Goal: Transaction & Acquisition: Purchase product/service

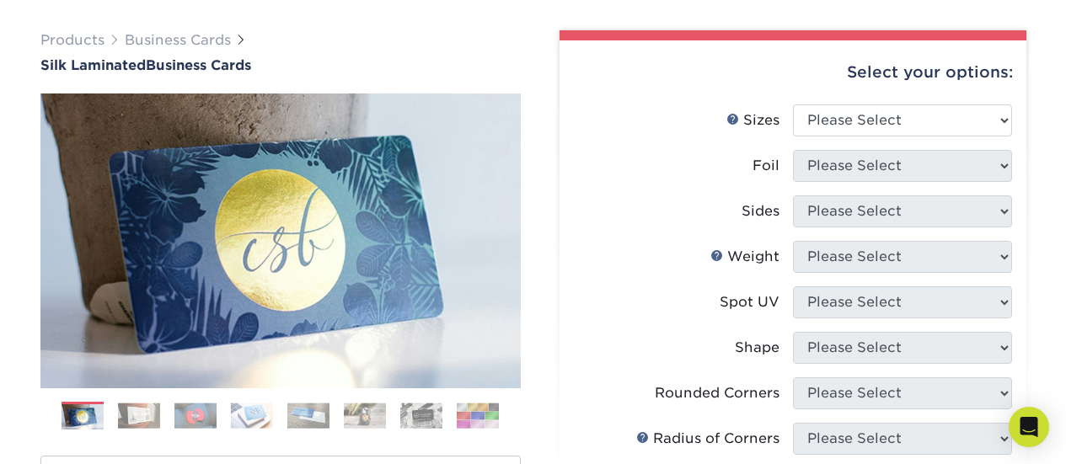
scroll to position [110, 0]
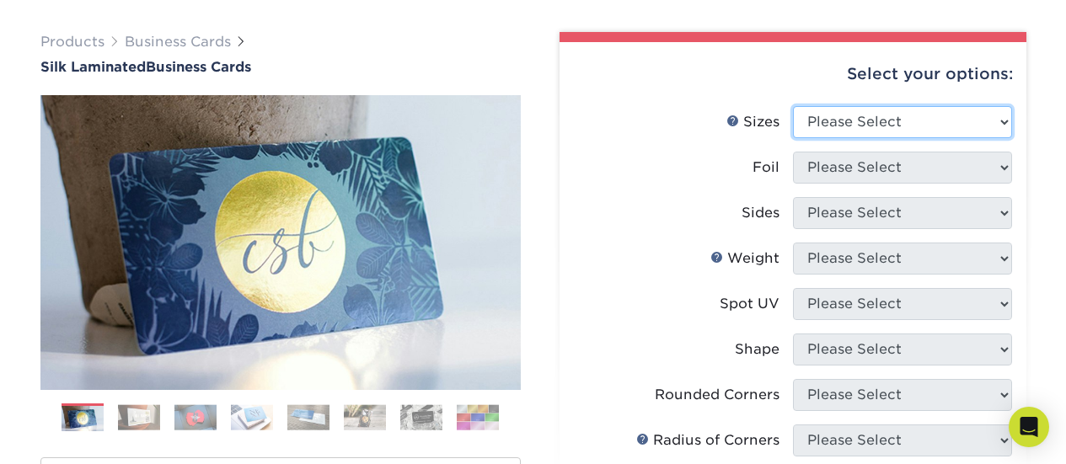
click at [869, 114] on select "Please Select 1.5" x 3.5" - Mini 1.75" x 3.5" - Mini 2" x 2" - Square 2" x 3" -…" at bounding box center [902, 122] width 219 height 32
select select "2.00x3.50"
click at [793, 106] on select "Please Select 1.5" x 3.5" - Mini 1.75" x 3.5" - Mini 2" x 2" - Square 2" x 3" -…" at bounding box center [902, 122] width 219 height 32
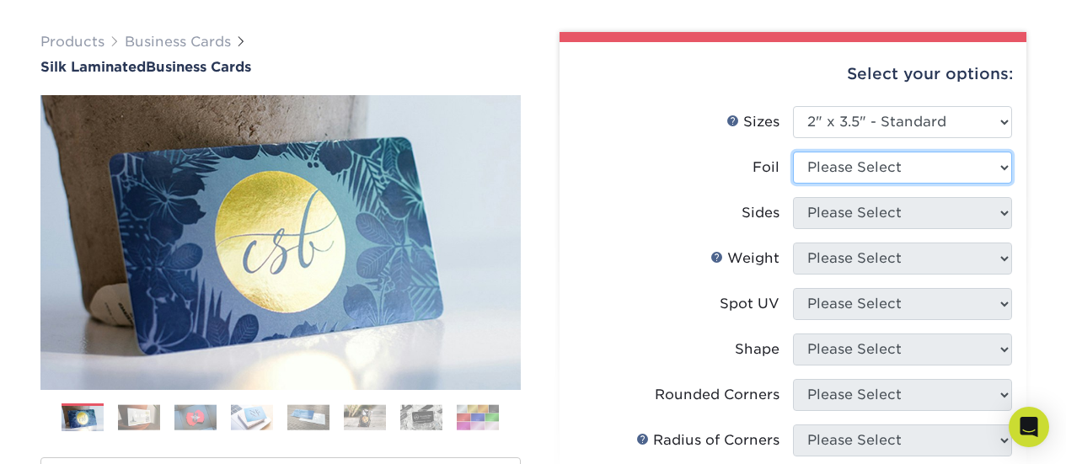
click at [915, 166] on select "Please Select Yes No" at bounding box center [902, 168] width 219 height 32
select select "0"
click at [793, 152] on select "Please Select Yes No" at bounding box center [902, 168] width 219 height 32
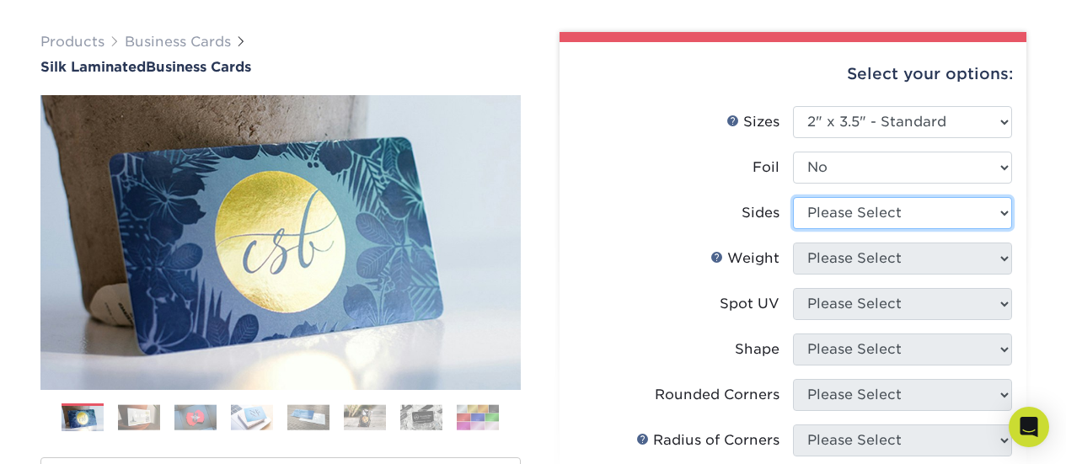
click at [887, 197] on select "Please Select Print Both Sides Print Front Only" at bounding box center [902, 213] width 219 height 32
select select "13abbda7-1d64-4f25-8bb2-c179b224825d"
click at [793, 197] on select "Please Select Print Both Sides Print Front Only" at bounding box center [902, 213] width 219 height 32
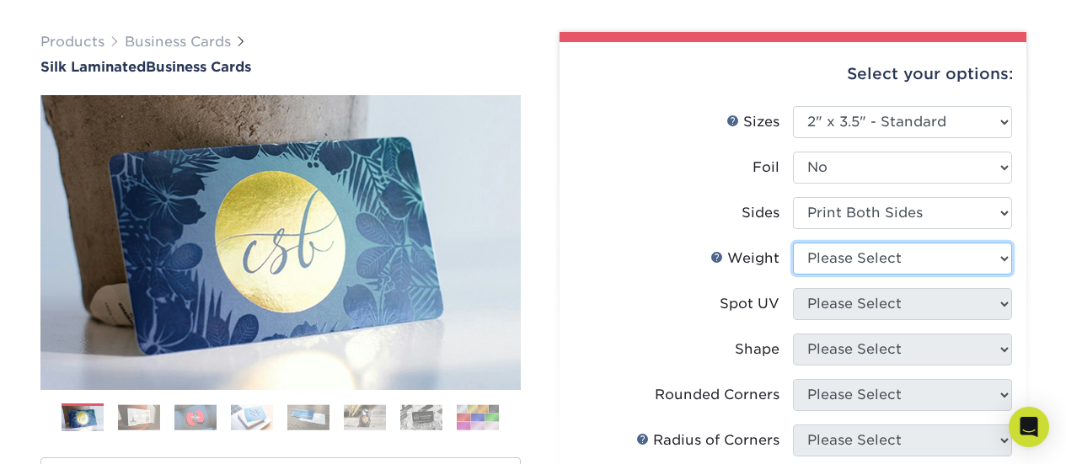
click at [892, 264] on select "Please Select 16PT" at bounding box center [902, 259] width 219 height 32
select select "16PT"
click at [793, 243] on select "Please Select 16PT" at bounding box center [902, 259] width 219 height 32
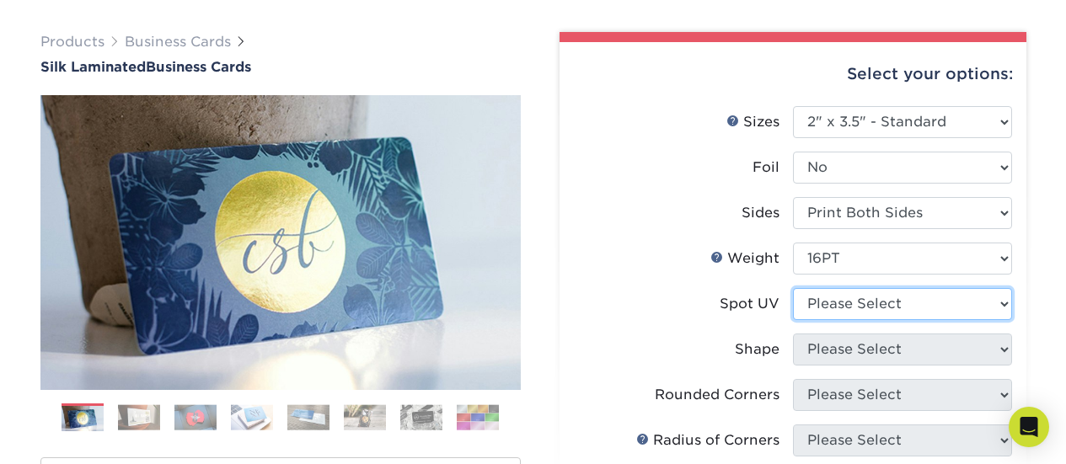
click at [893, 308] on select "Please Select No Spot UV Front and Back (Both Sides) Front Only Back Only" at bounding box center [902, 304] width 219 height 32
select select "0"
click at [793, 288] on select "Please Select No Spot UV Front and Back (Both Sides) Front Only Back Only" at bounding box center [902, 304] width 219 height 32
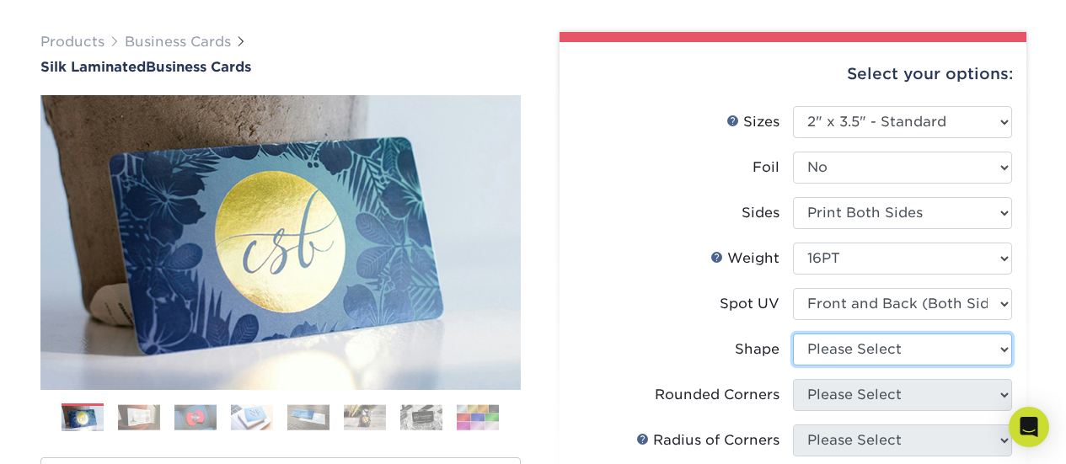
click at [861, 353] on select "Please Select Standard" at bounding box center [902, 350] width 219 height 32
select select "standard"
click at [793, 334] on select "Please Select Standard" at bounding box center [902, 350] width 219 height 32
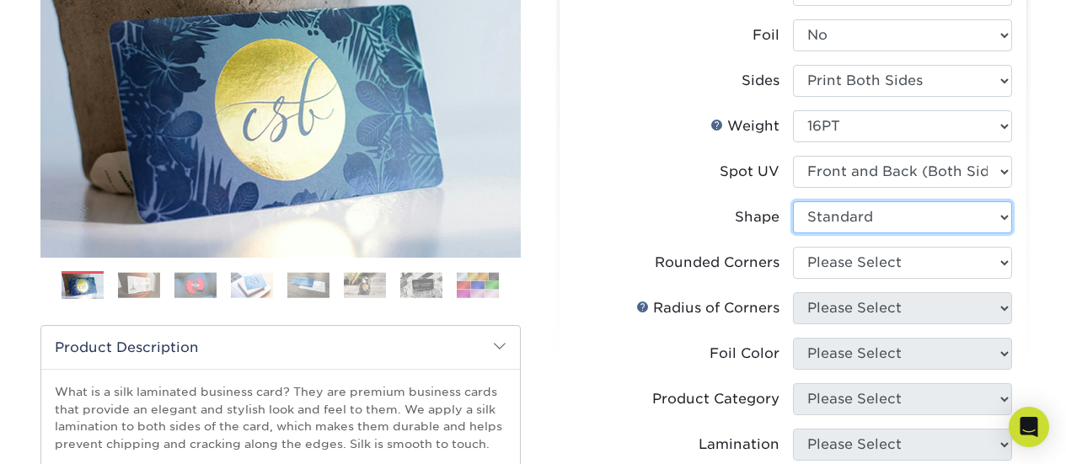
scroll to position [244, 0]
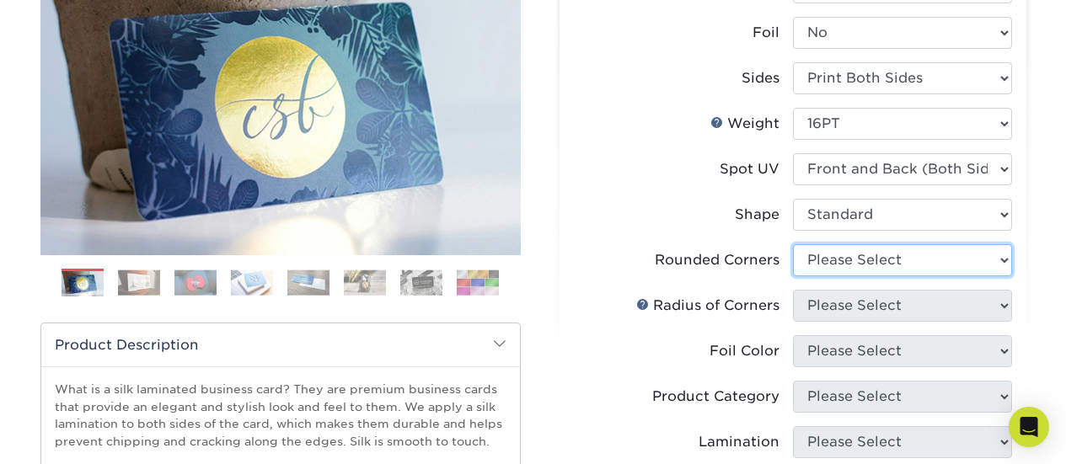
click at [842, 249] on select "Please Select Yes - Round 2 Corners Yes - Round 4 Corners No" at bounding box center [902, 260] width 219 height 32
select select "7672df9e-0e0a-464d-8e1f-920c575e4da3"
click at [793, 244] on select "Please Select Yes - Round 2 Corners Yes - Round 4 Corners No" at bounding box center [902, 260] width 219 height 32
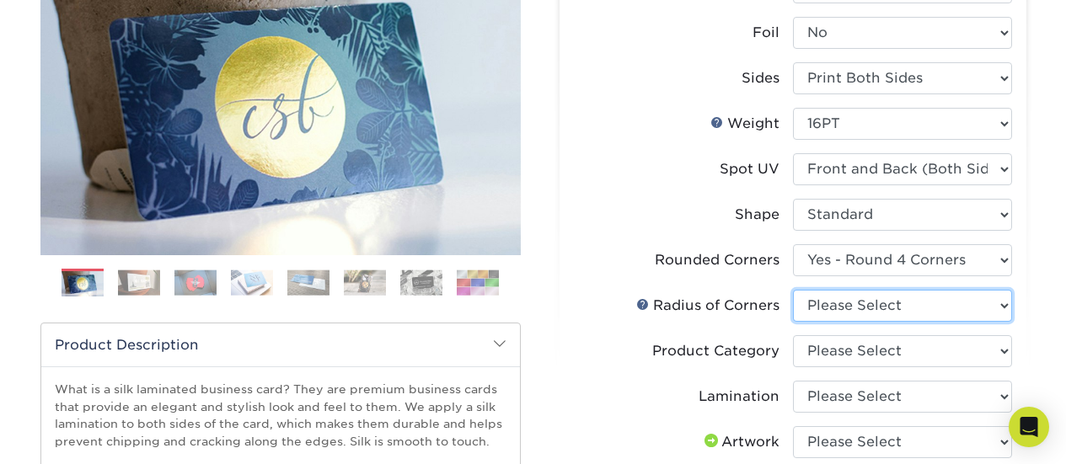
click at [837, 300] on select "Please Select Rounded 1/8" Rounded 1/4"" at bounding box center [902, 306] width 219 height 32
select select "589680c7-ee9a-431b-9d12-d7aeb1386a97"
click at [793, 290] on select "Please Select Rounded 1/8" Rounded 1/4"" at bounding box center [902, 306] width 219 height 32
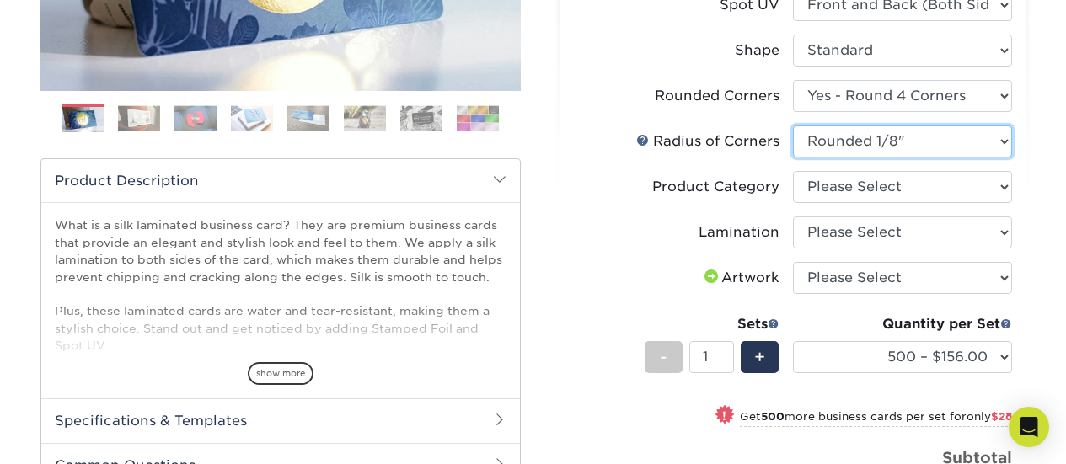
scroll to position [410, 0]
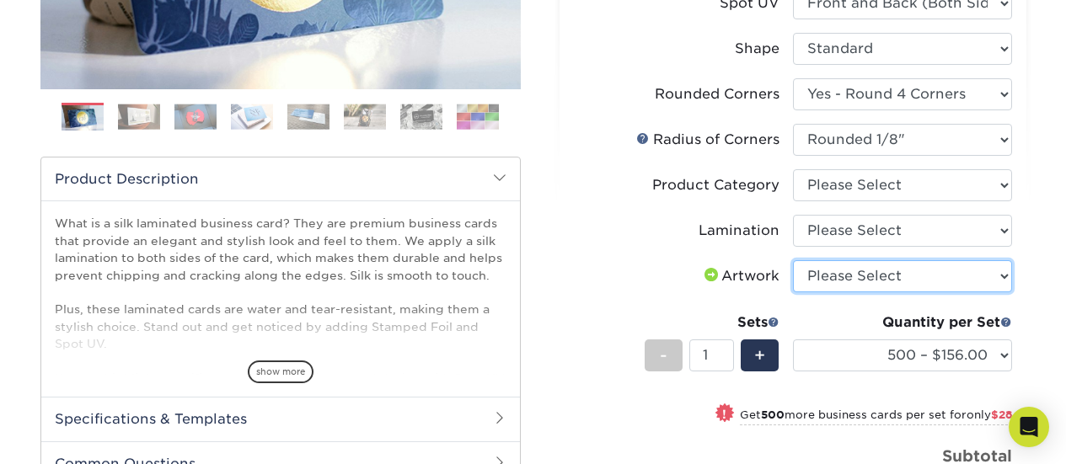
click at [830, 271] on select "Please Select I will upload files I need a design - $100" at bounding box center [902, 276] width 219 height 32
select select "upload"
click at [793, 260] on select "Please Select I will upload files I need a design - $100" at bounding box center [902, 276] width 219 height 32
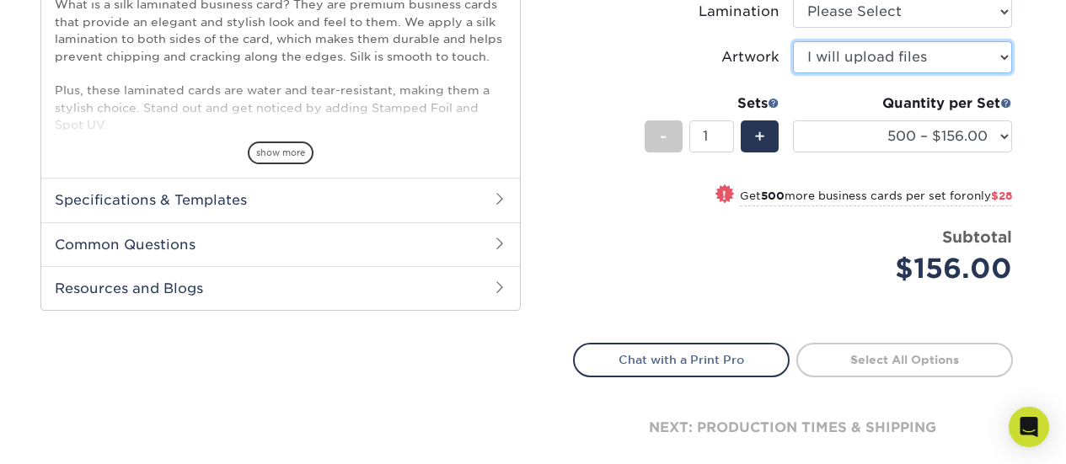
scroll to position [628, 0]
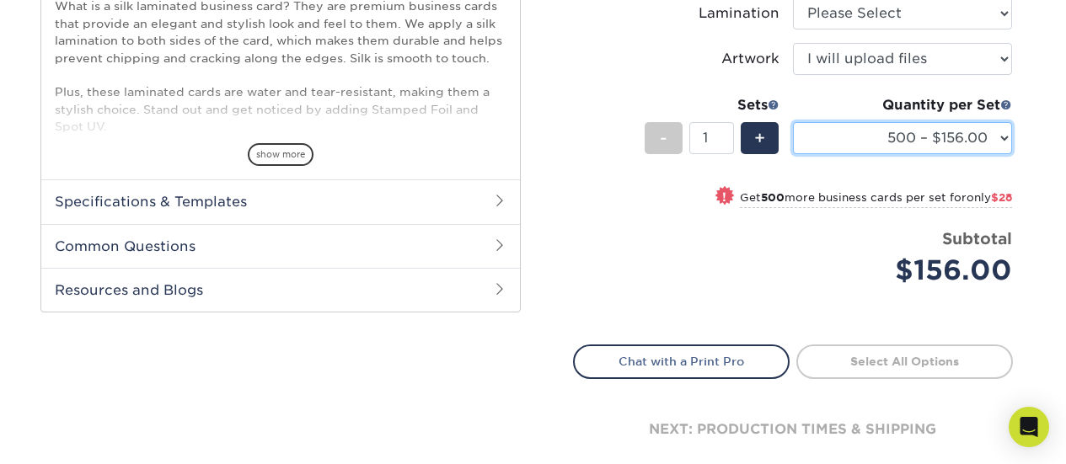
click at [865, 133] on select "500 – $156.00 1000 – $184.00 2500 – $447.00 5000 – $754.00 10000 – $1375.00" at bounding box center [902, 138] width 219 height 32
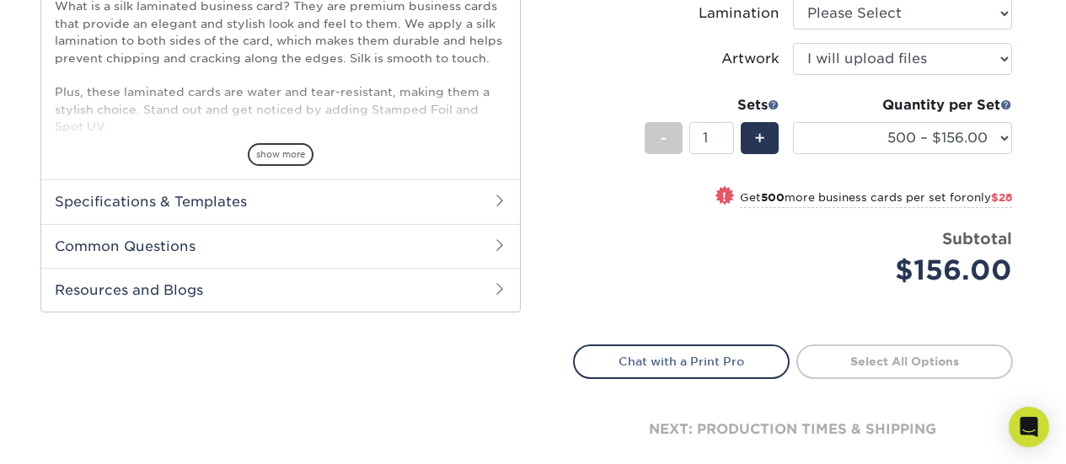
click at [579, 153] on li "Sets - 1 + Quantity per Set 500 – $156.00 1000 – $184.00 2500 – $447.00 5000 – …" at bounding box center [793, 138] width 438 height 99
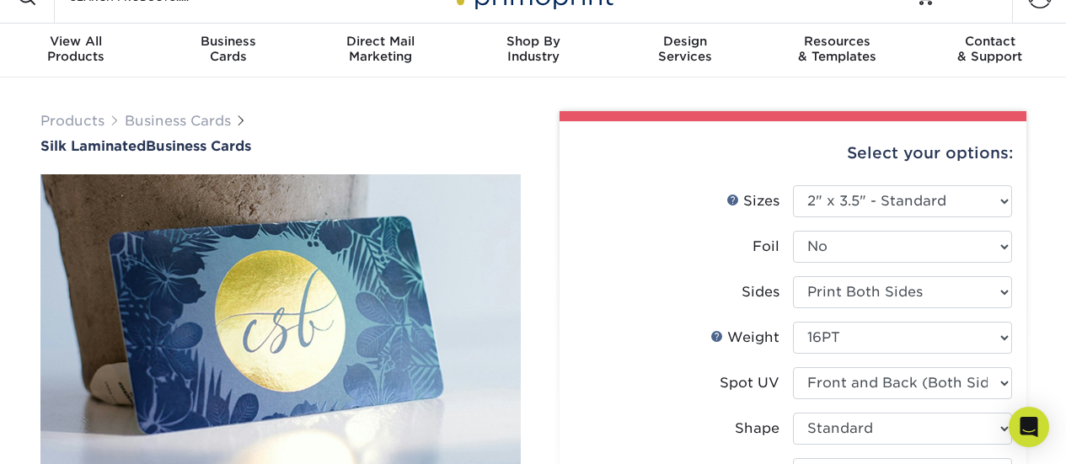
scroll to position [0, 0]
